Goal: Transaction & Acquisition: Download file/media

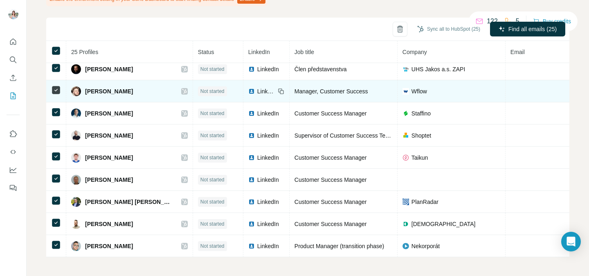
scroll to position [93, 0]
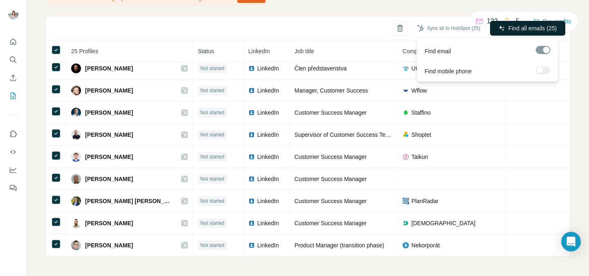
click at [531, 27] on span "Find all emails (25)" at bounding box center [532, 28] width 48 height 8
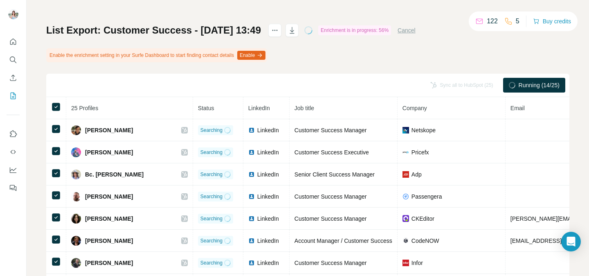
scroll to position [0, 0]
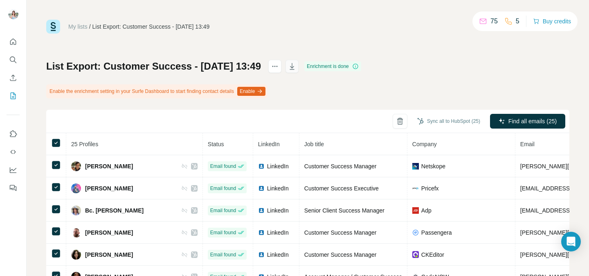
click at [294, 67] on icon "button" at bounding box center [292, 66] width 4 height 7
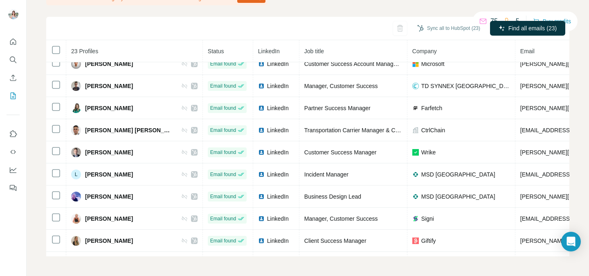
scroll to position [252, 0]
